Goal: Information Seeking & Learning: Learn about a topic

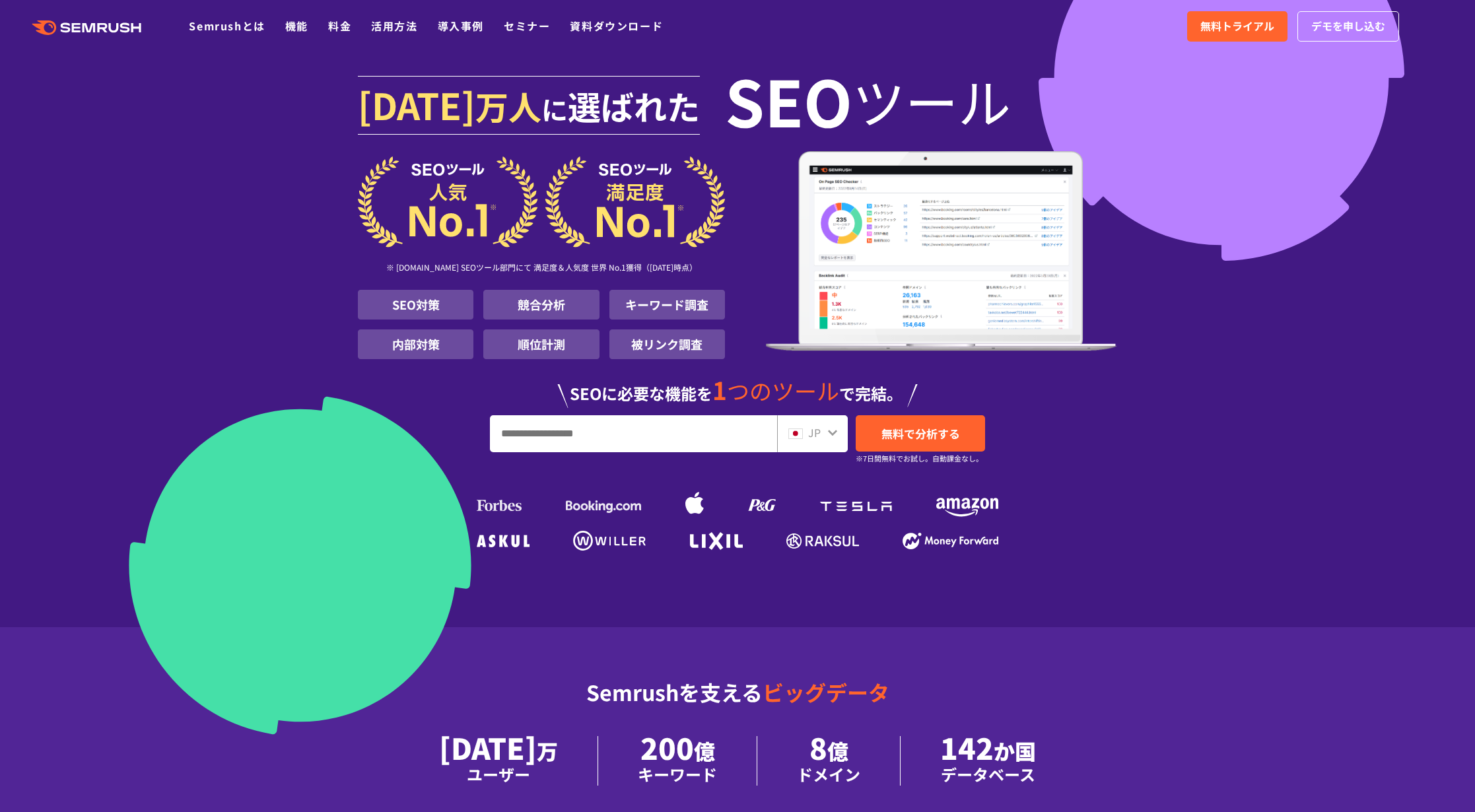
click at [570, 447] on input "URL、キーワードを入力してください" at bounding box center [634, 434] width 286 height 36
paste input "**********"
type input "**********"
click at [915, 431] on span "無料で分析する" at bounding box center [920, 433] width 78 height 17
